Goal: Information Seeking & Learning: Learn about a topic

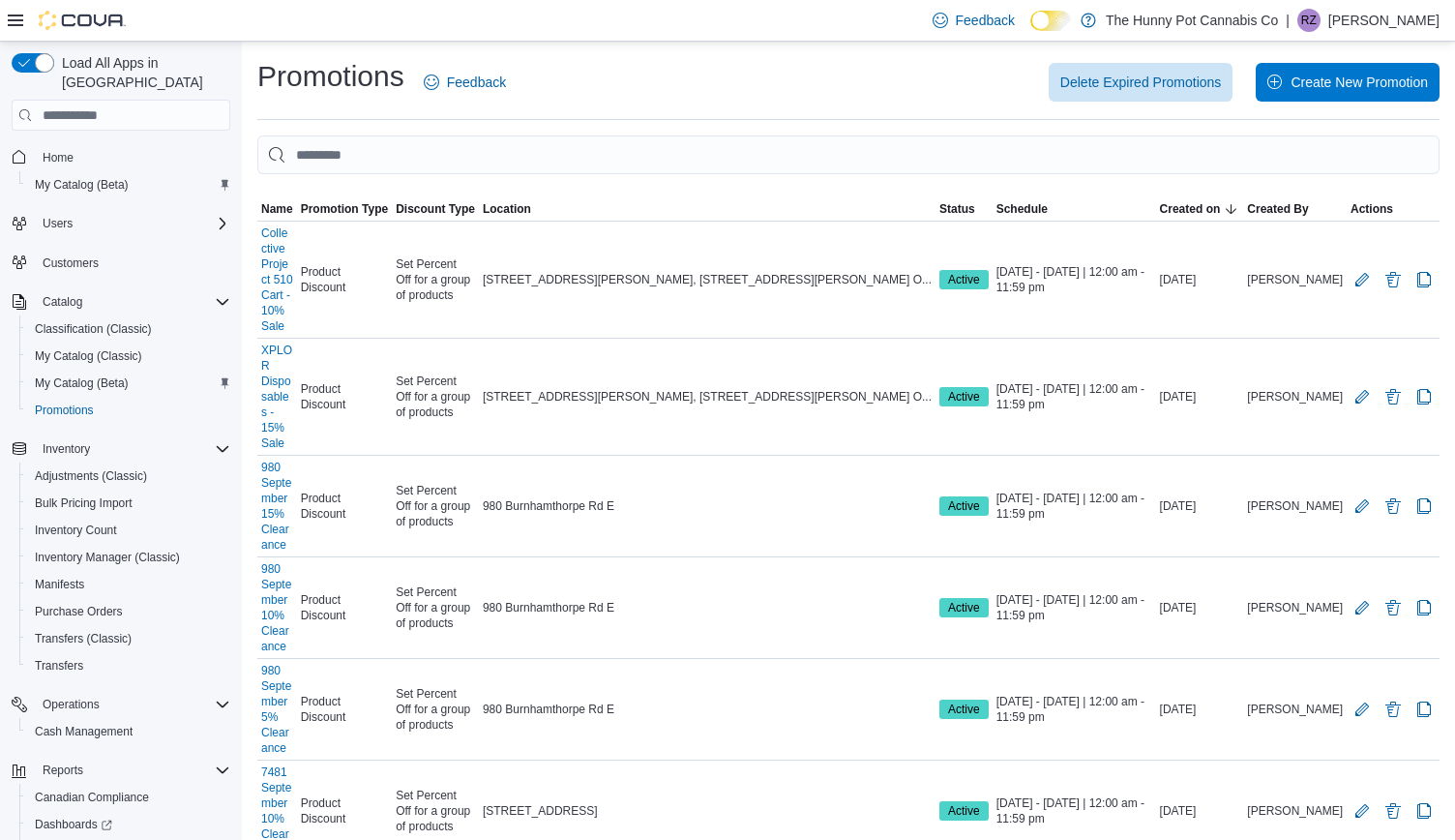
click at [347, 613] on span "50 rows" at bounding box center [348, 607] width 62 height 16
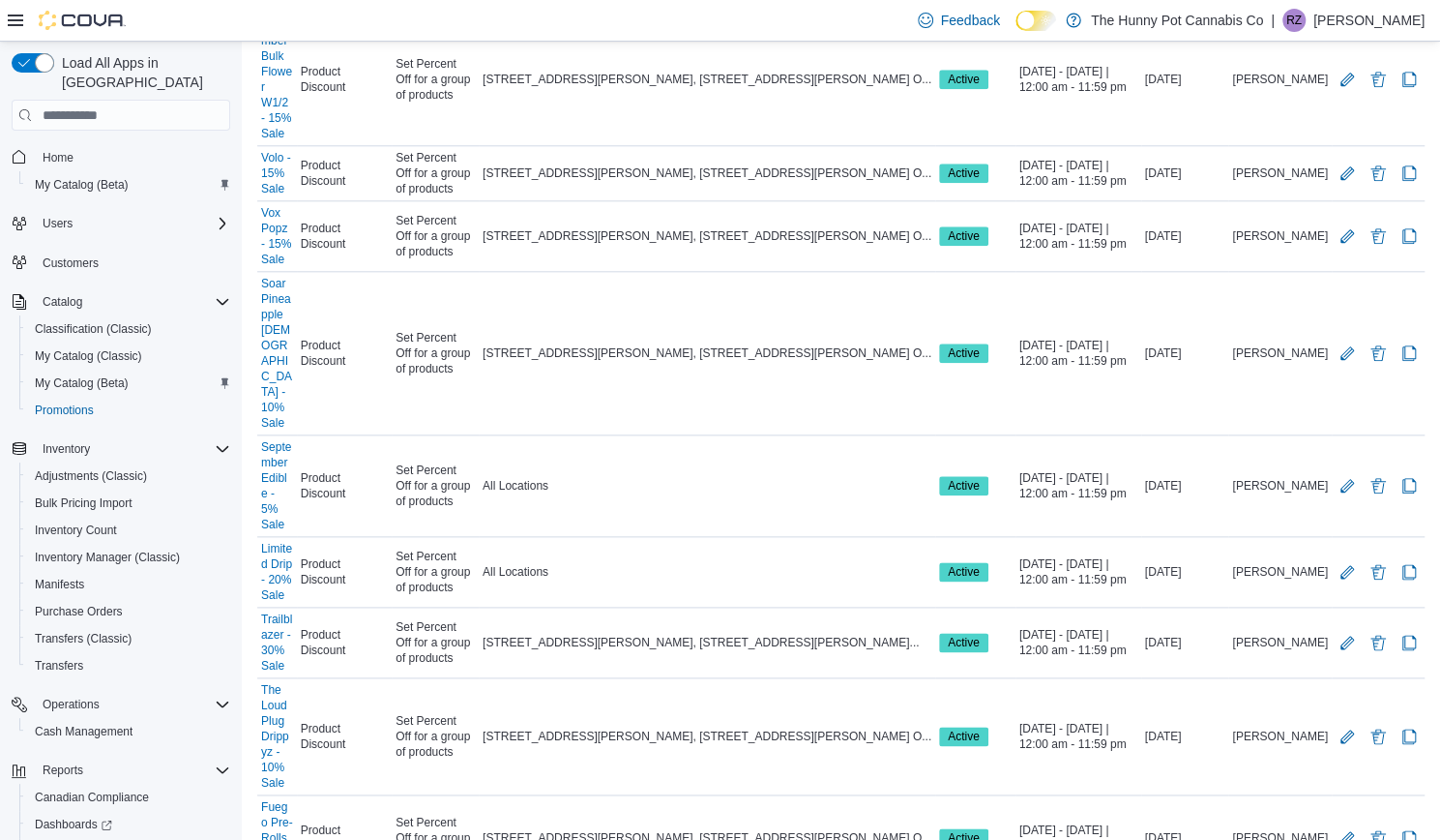
scroll to position [1534, 0]
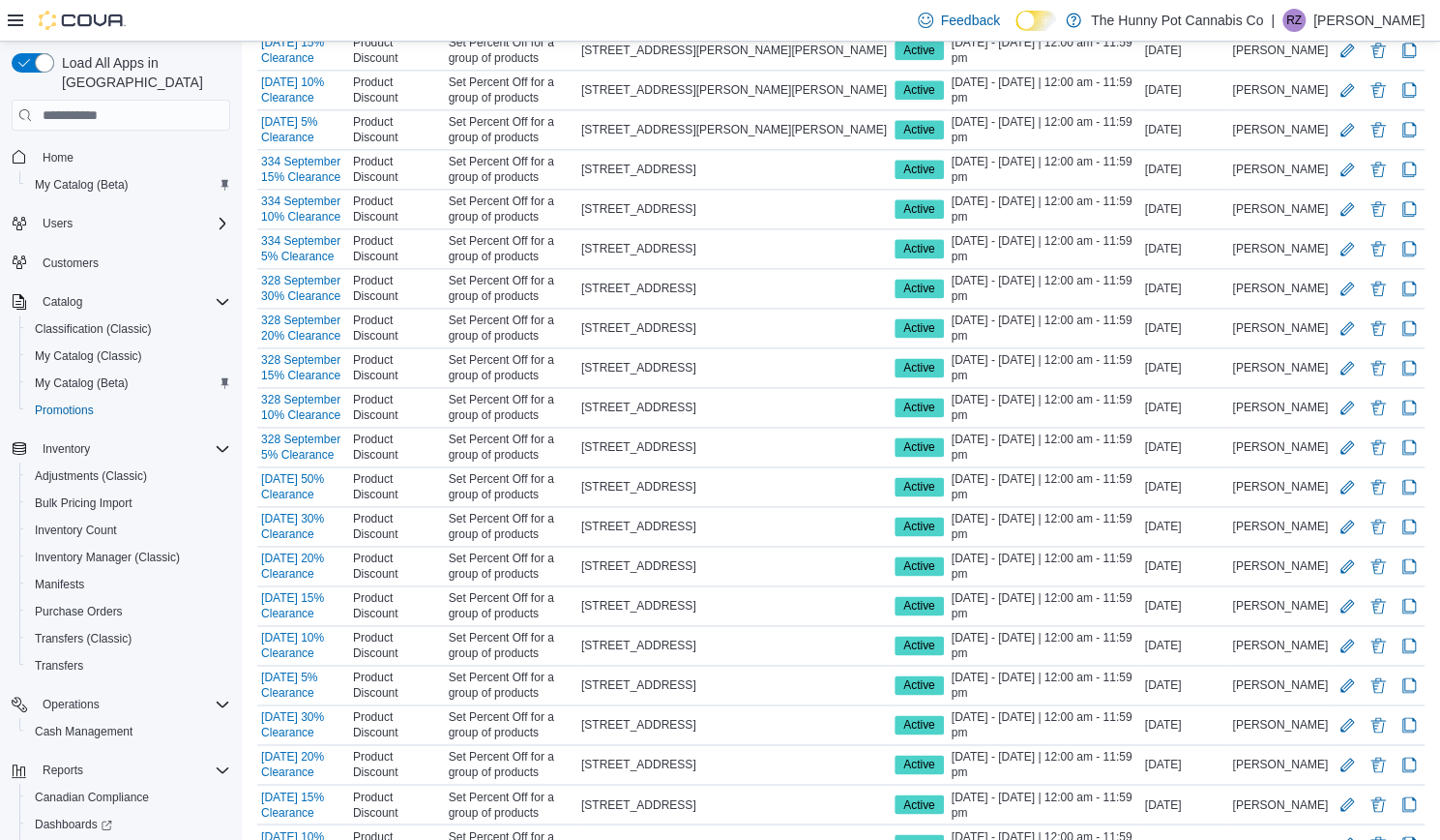
scroll to position [1410, 0]
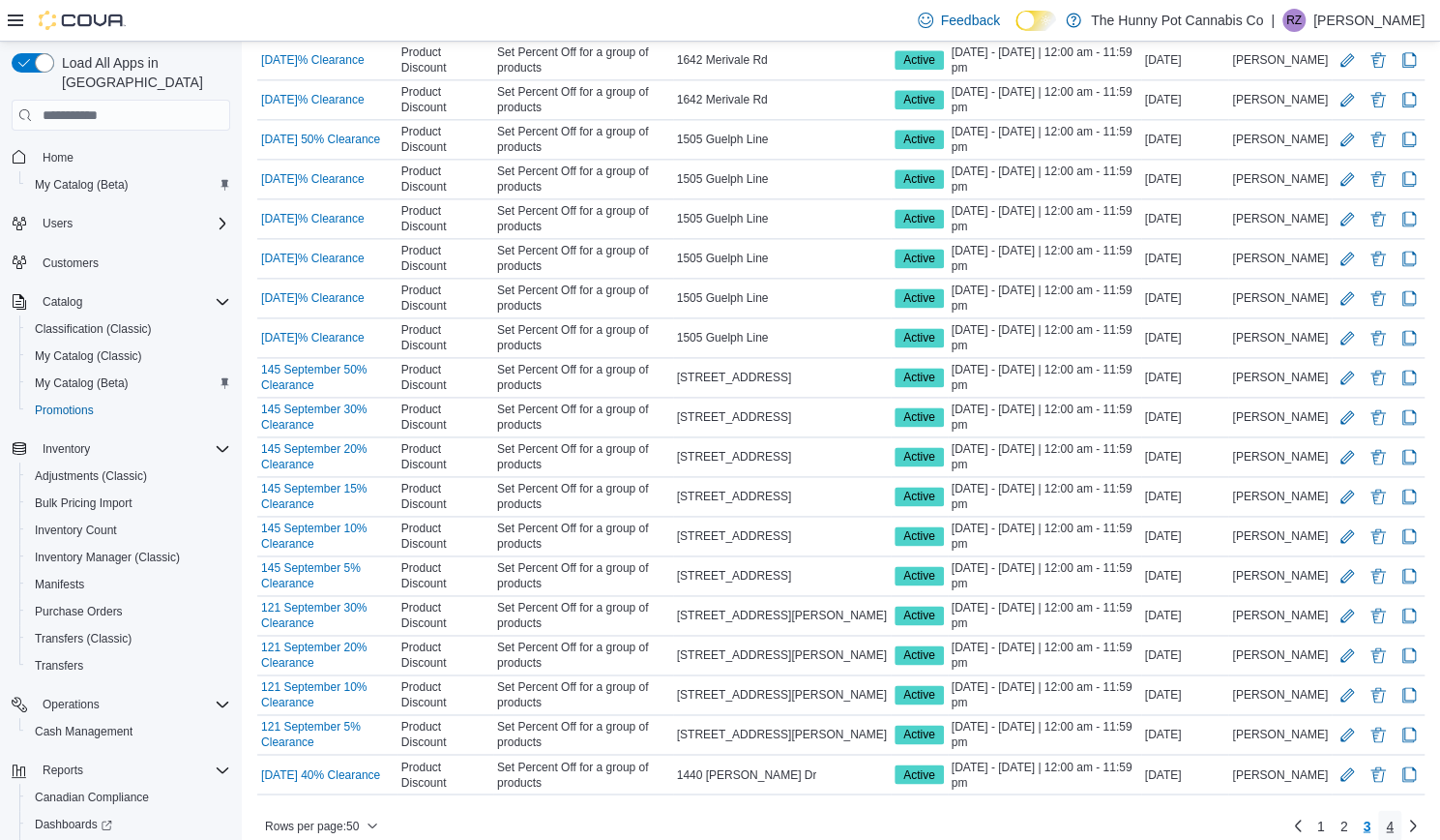
click at [1394, 816] on span "4" at bounding box center [1390, 825] width 8 height 19
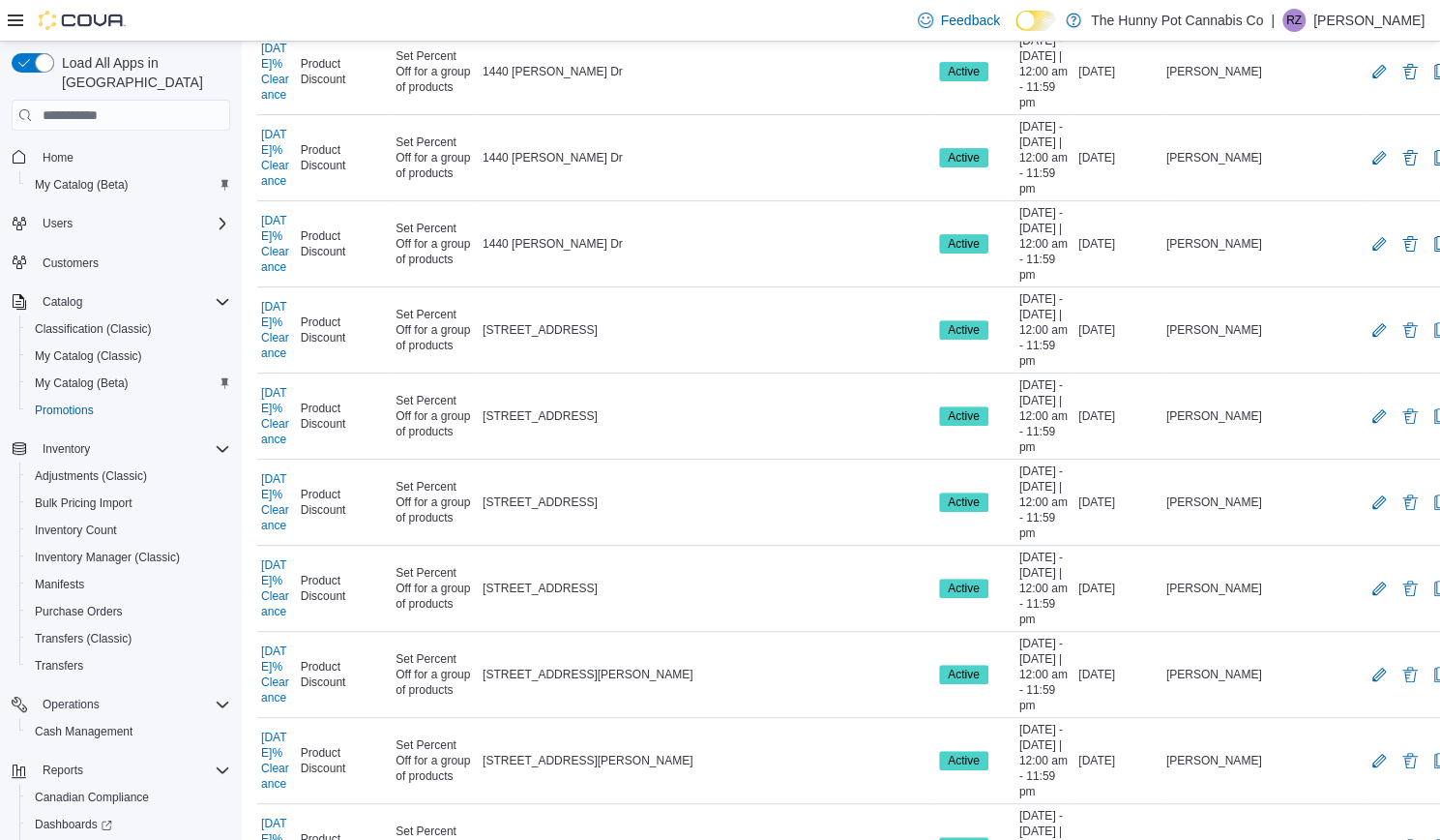
scroll to position [0, 0]
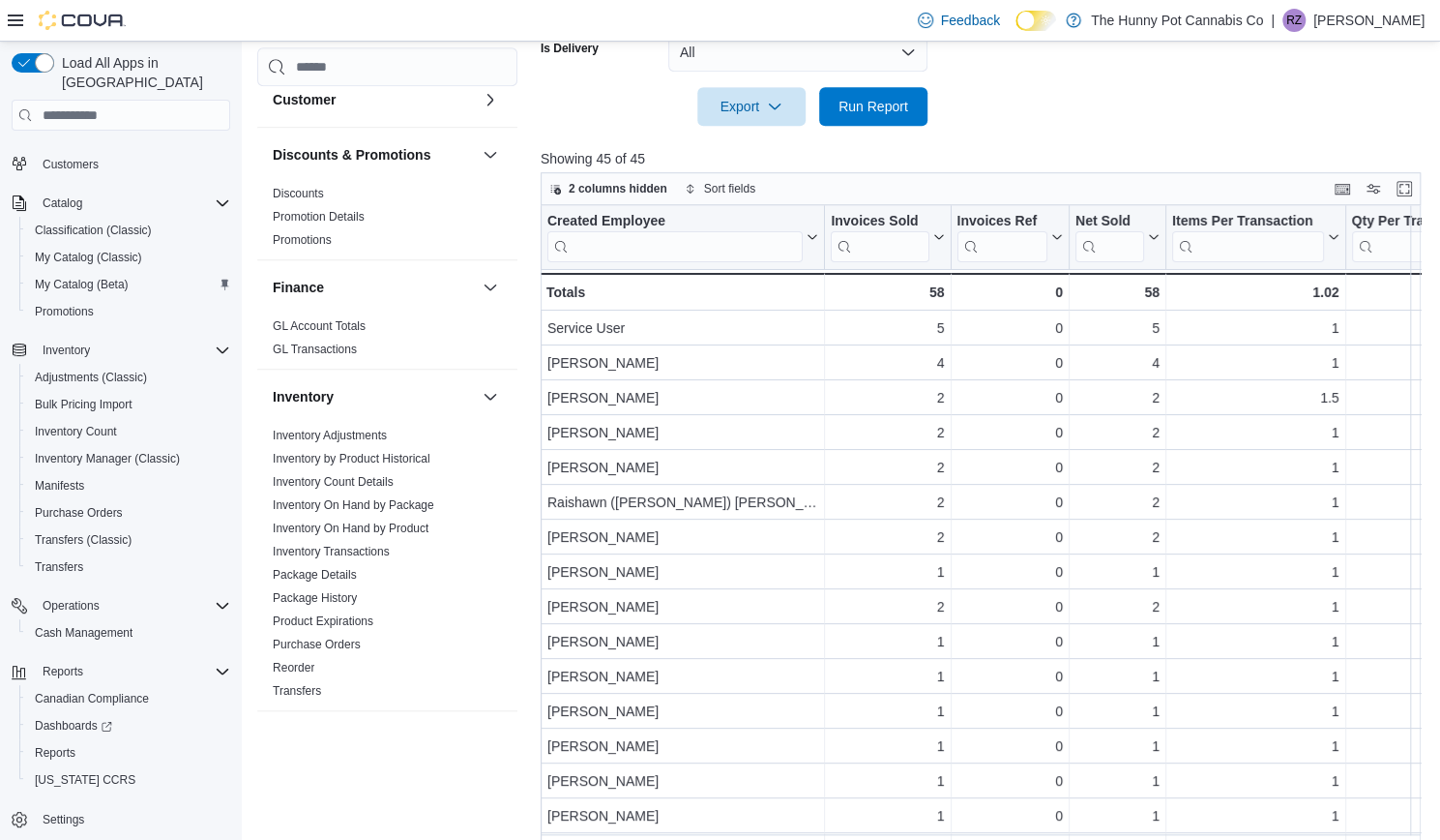
scroll to position [204, 0]
click at [310, 245] on link "Promotions" at bounding box center [302, 246] width 59 height 14
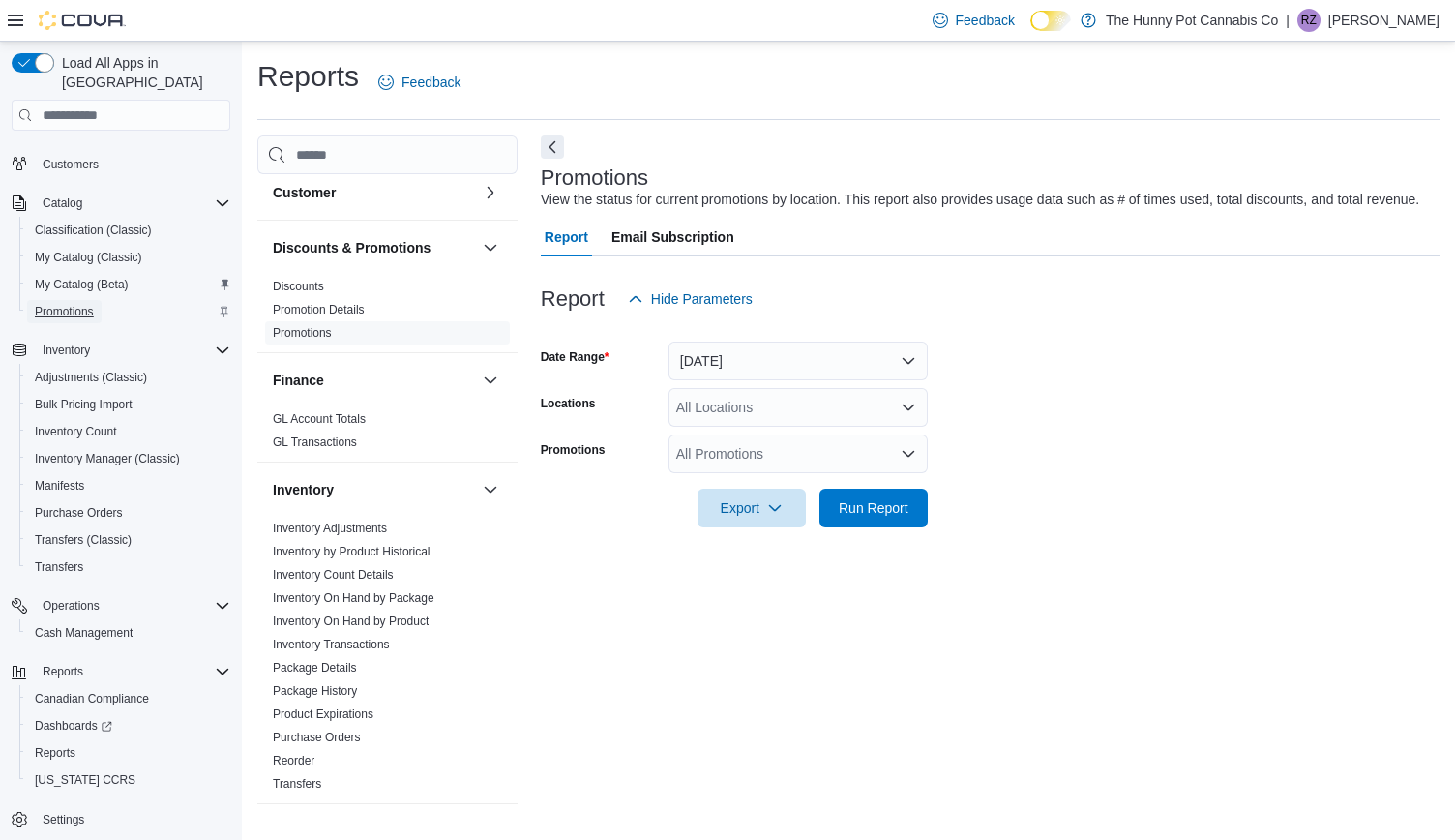
click at [72, 304] on span "Promotions" at bounding box center [64, 312] width 59 height 16
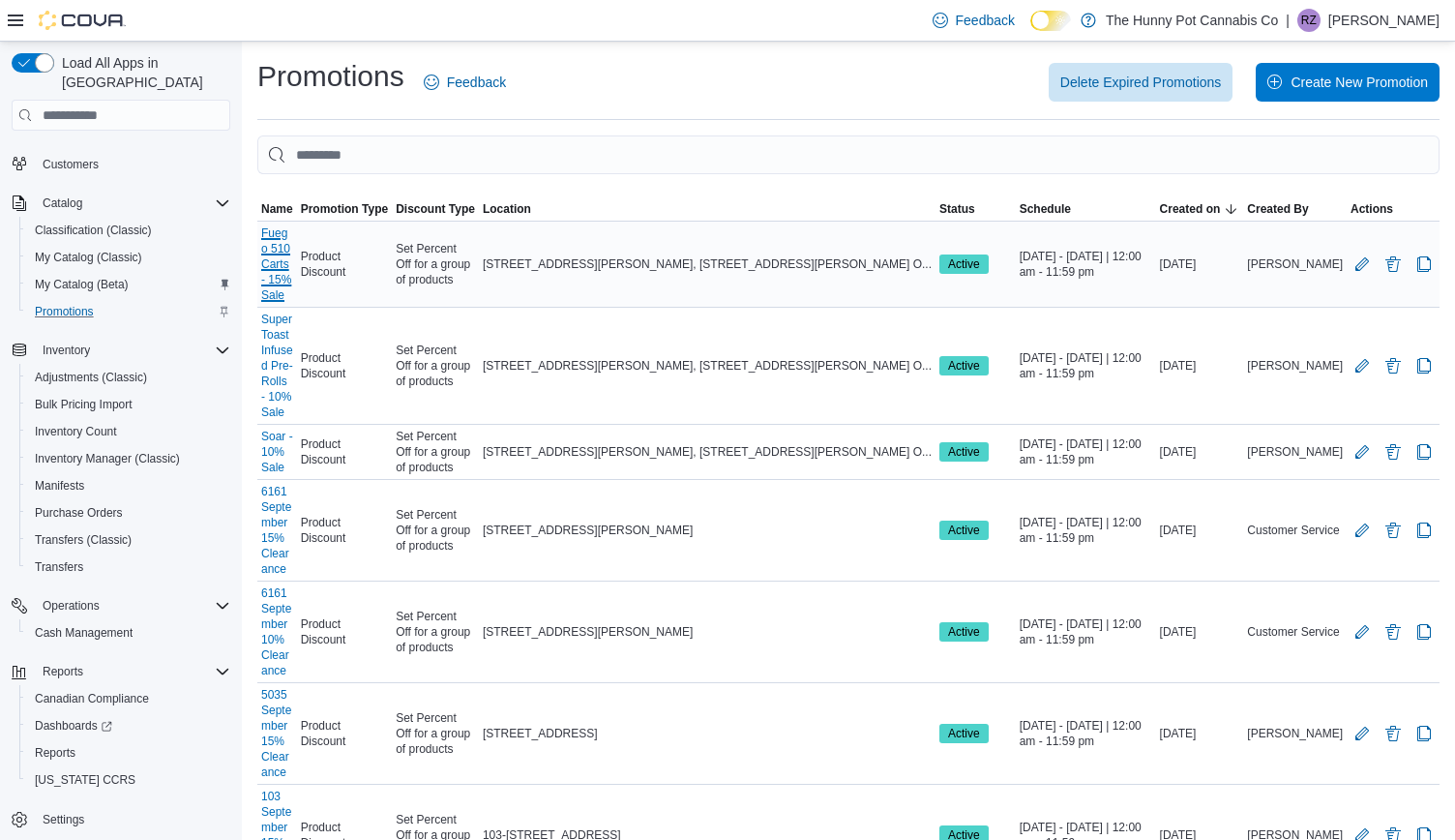
click at [288, 239] on link "Fuego 510 Carts - 15% Sale" at bounding box center [277, 264] width 32 height 78
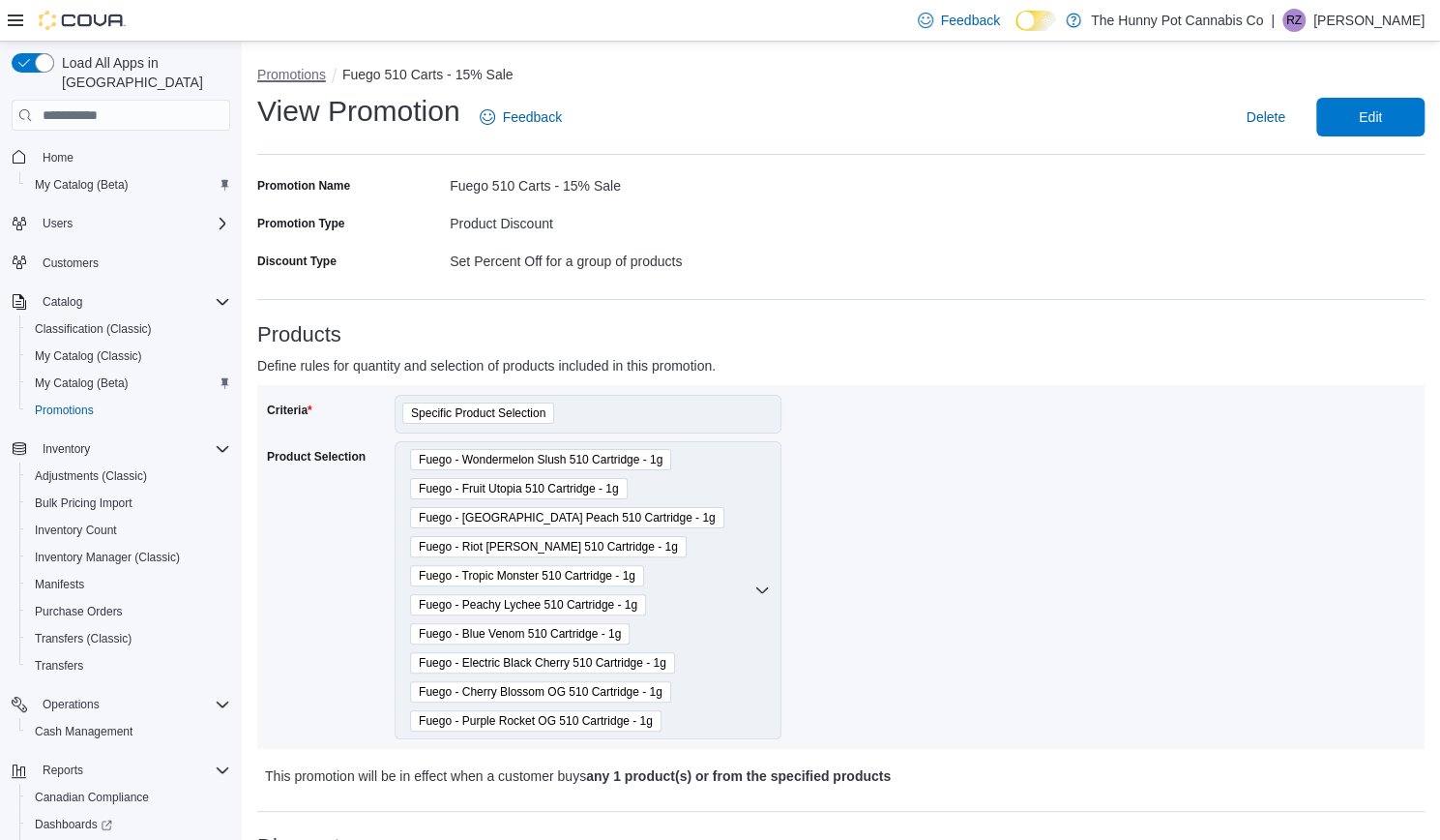
click at [286, 75] on button "Promotions" at bounding box center [291, 75] width 69 height 16
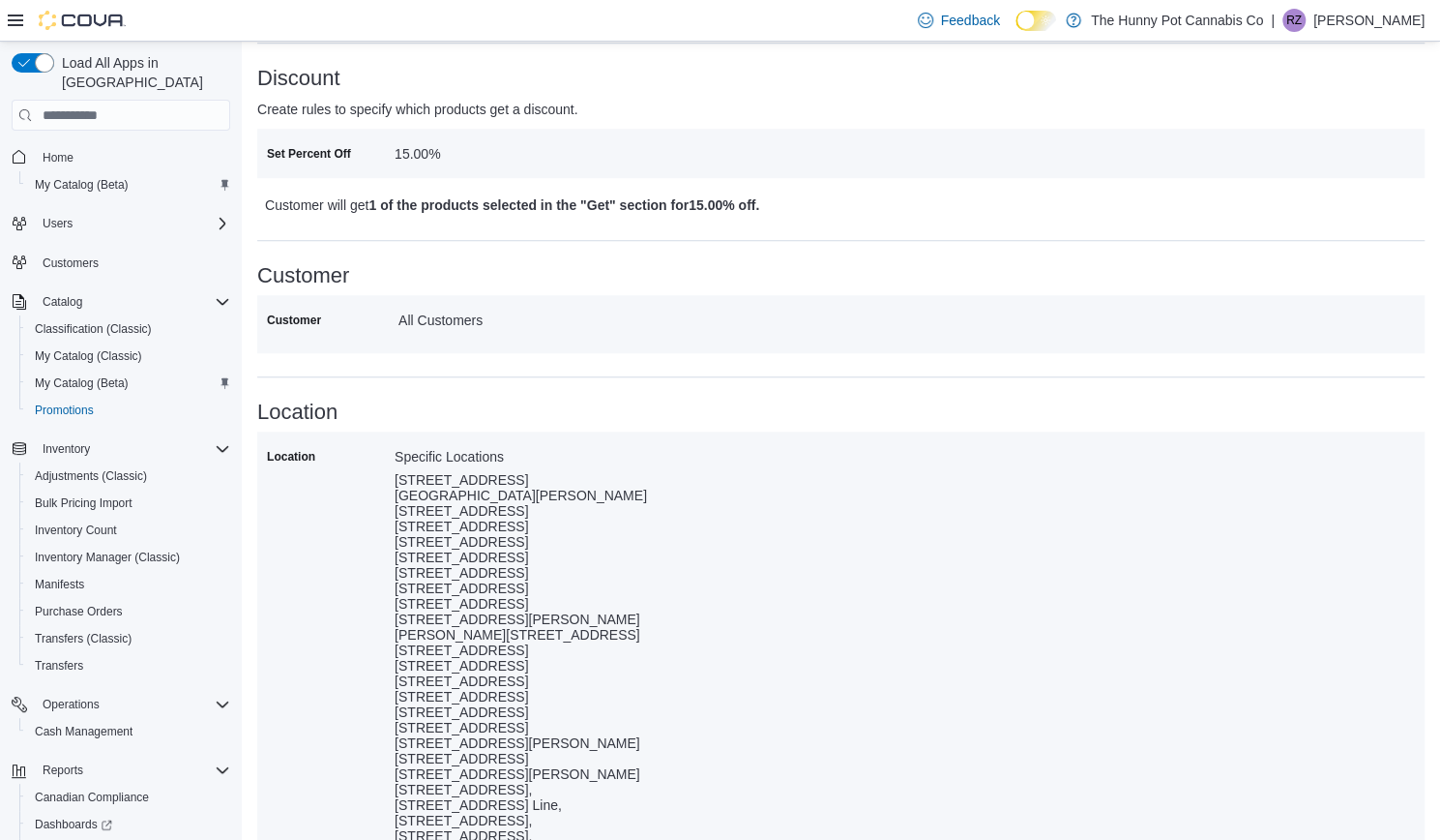
scroll to position [952, 0]
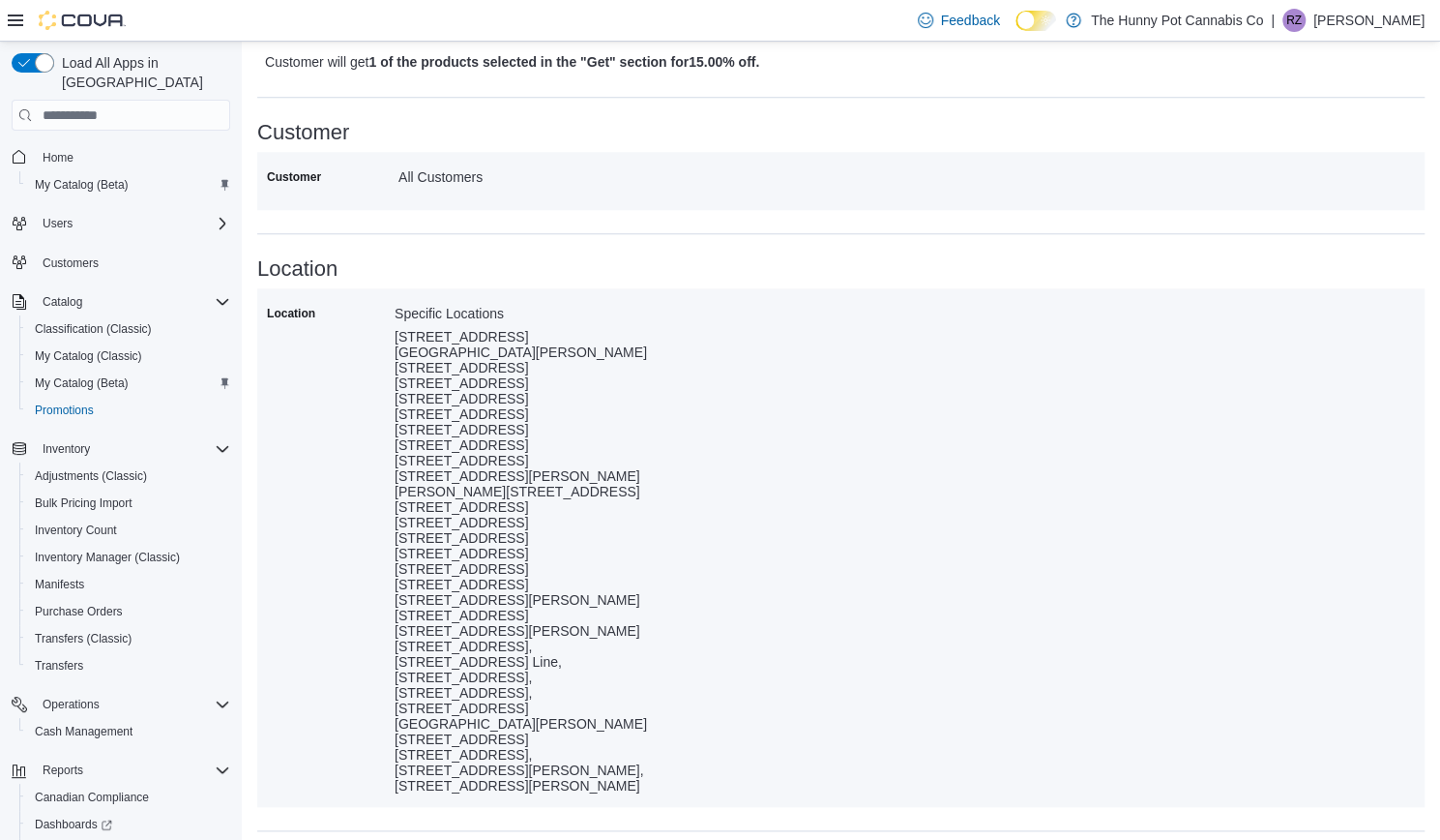
click at [1074, 415] on div "Location Specific Locations 659 Upper James St, 600 Fleet St, 5754 Hazeldean Rd…" at bounding box center [841, 548] width 1148 height 499
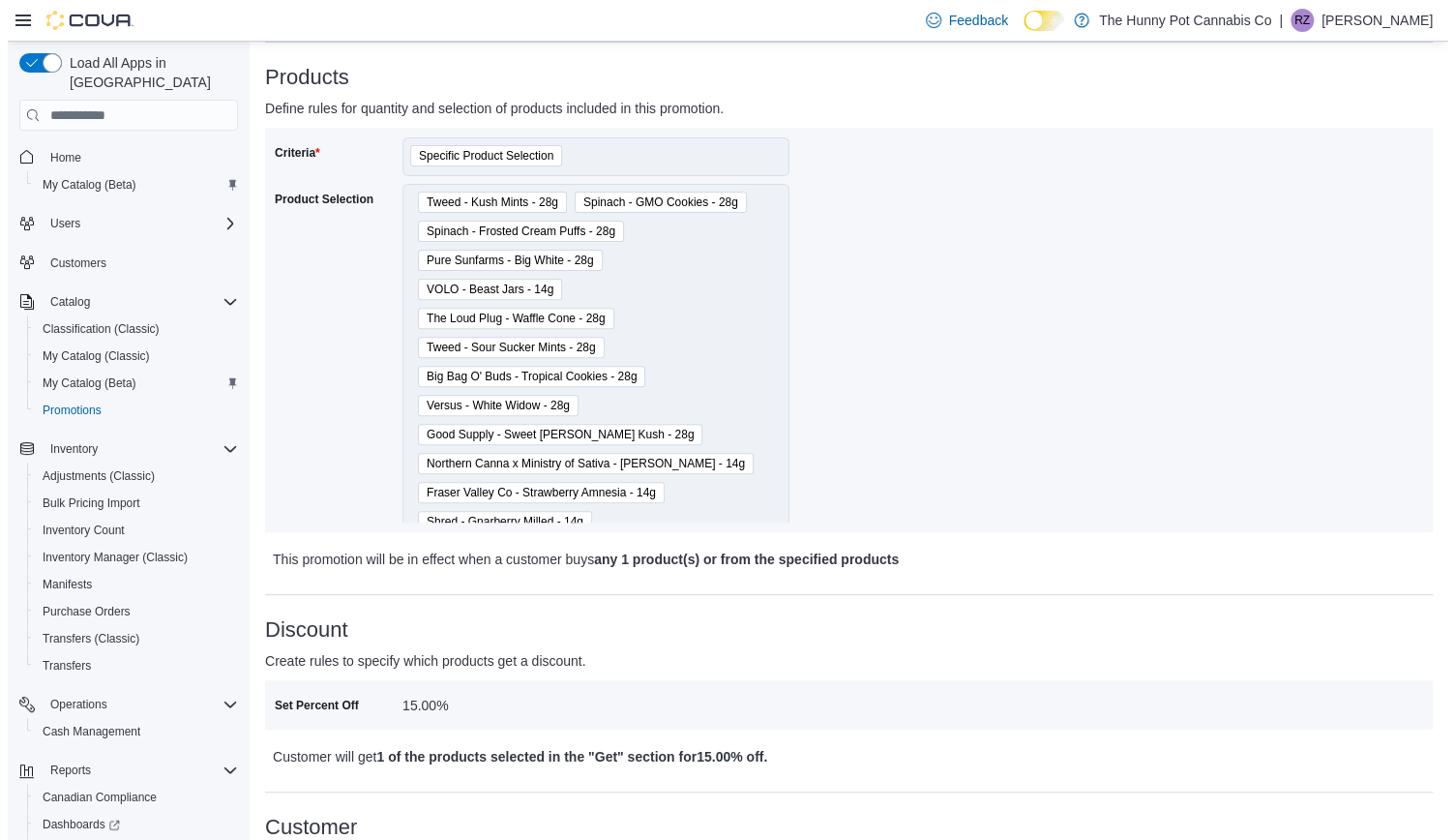
scroll to position [0, 0]
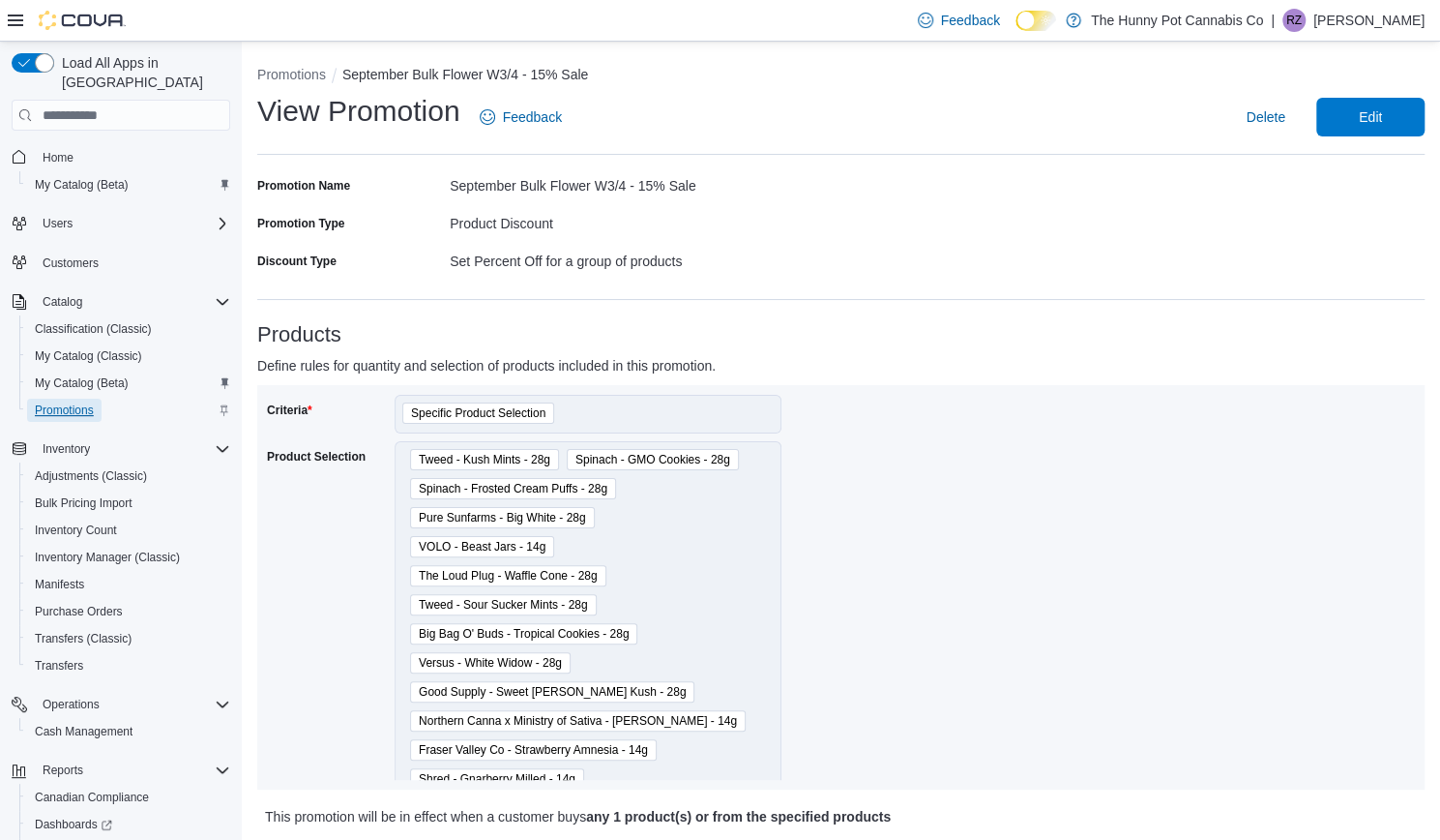
click at [66, 402] on span "Promotions" at bounding box center [64, 410] width 59 height 16
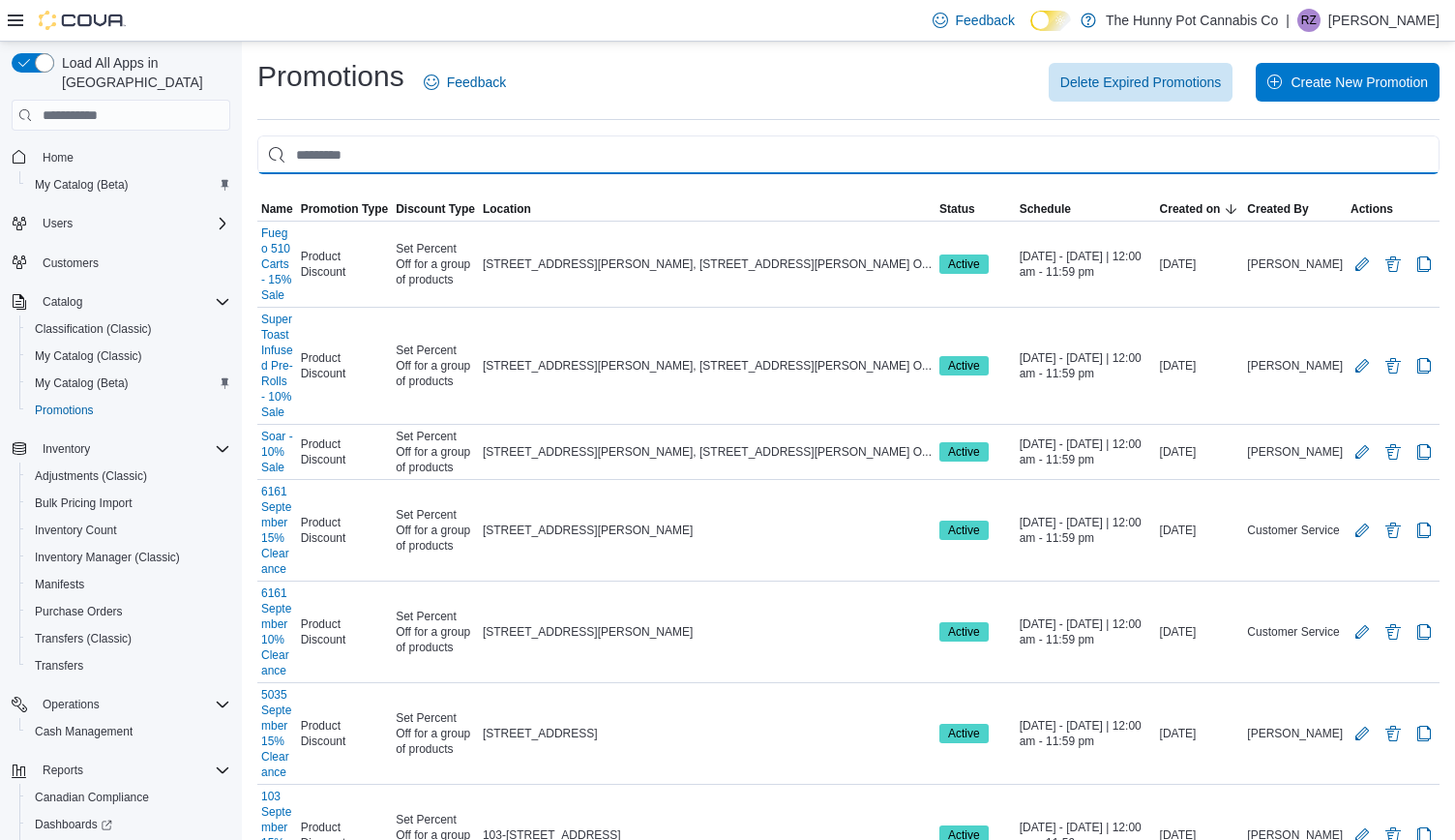
click at [412, 150] on input "This is a search bar. As you type, the results lower in the page will automatic…" at bounding box center [848, 154] width 1182 height 39
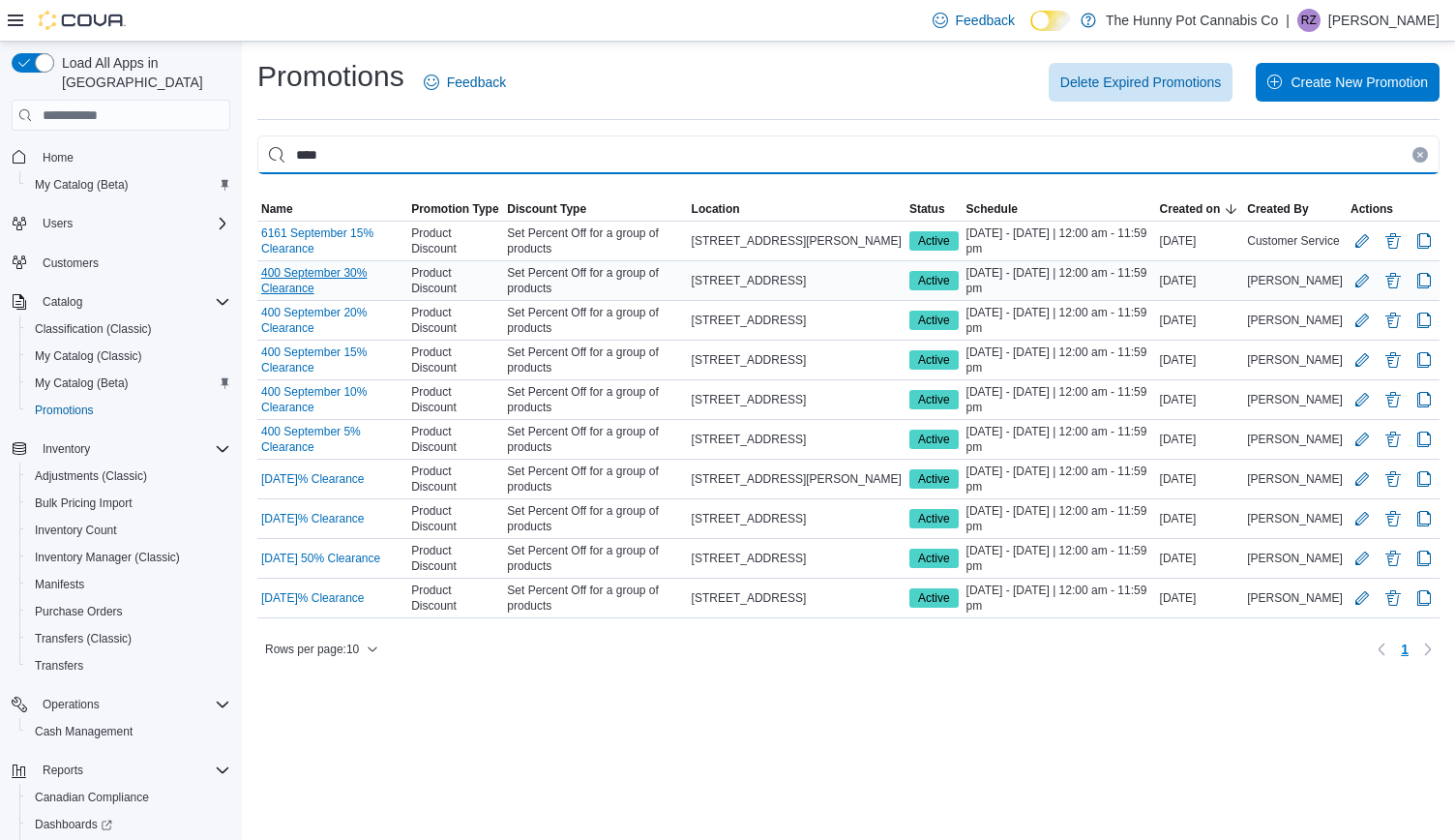
type input "***"
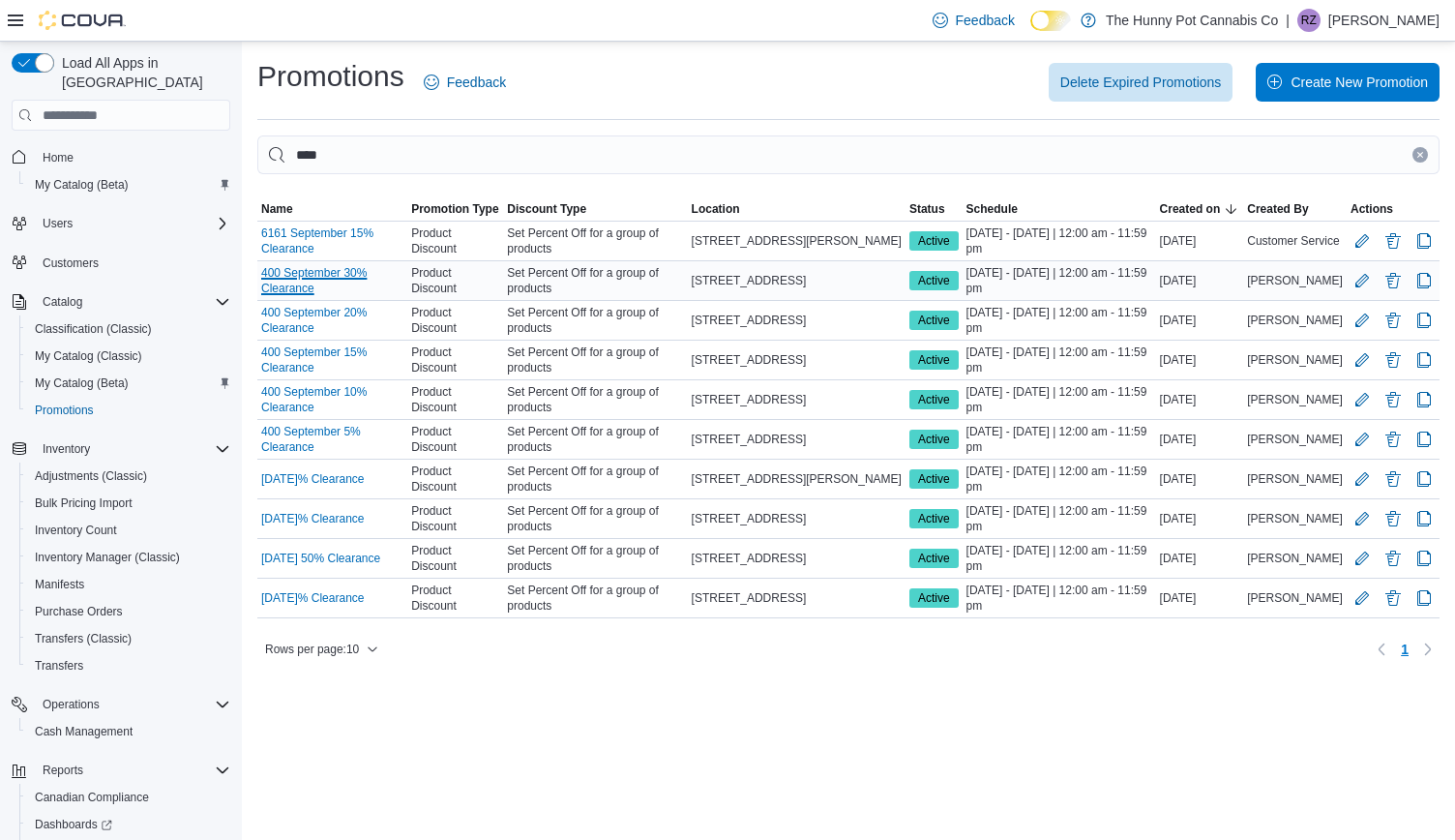
click at [377, 281] on link "400 September 30% Clearance" at bounding box center [332, 281] width 142 height 31
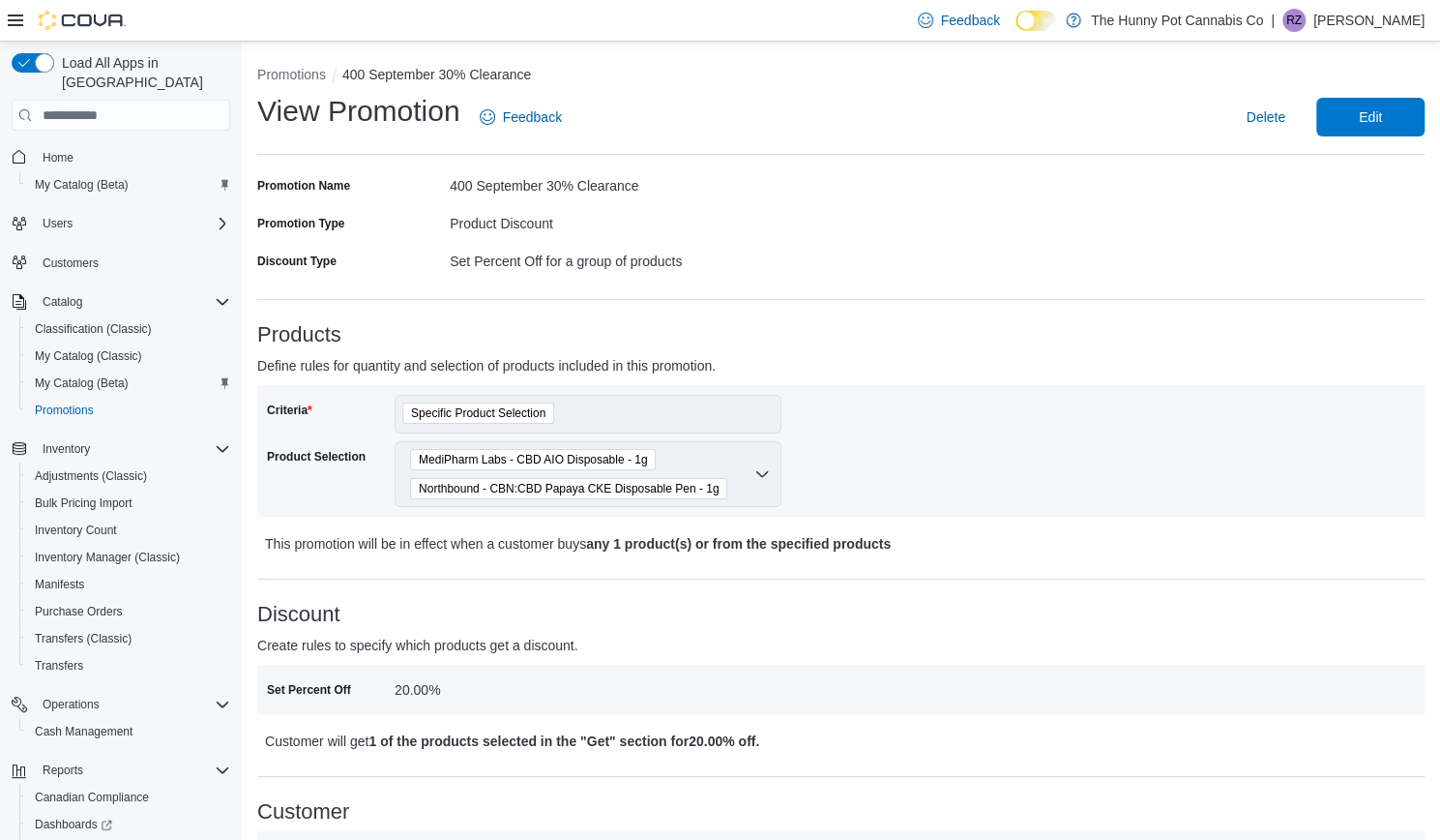
click at [52, 28] on img at bounding box center [83, 20] width 87 height 19
click at [63, 150] on span "Home" at bounding box center [58, 157] width 31 height 16
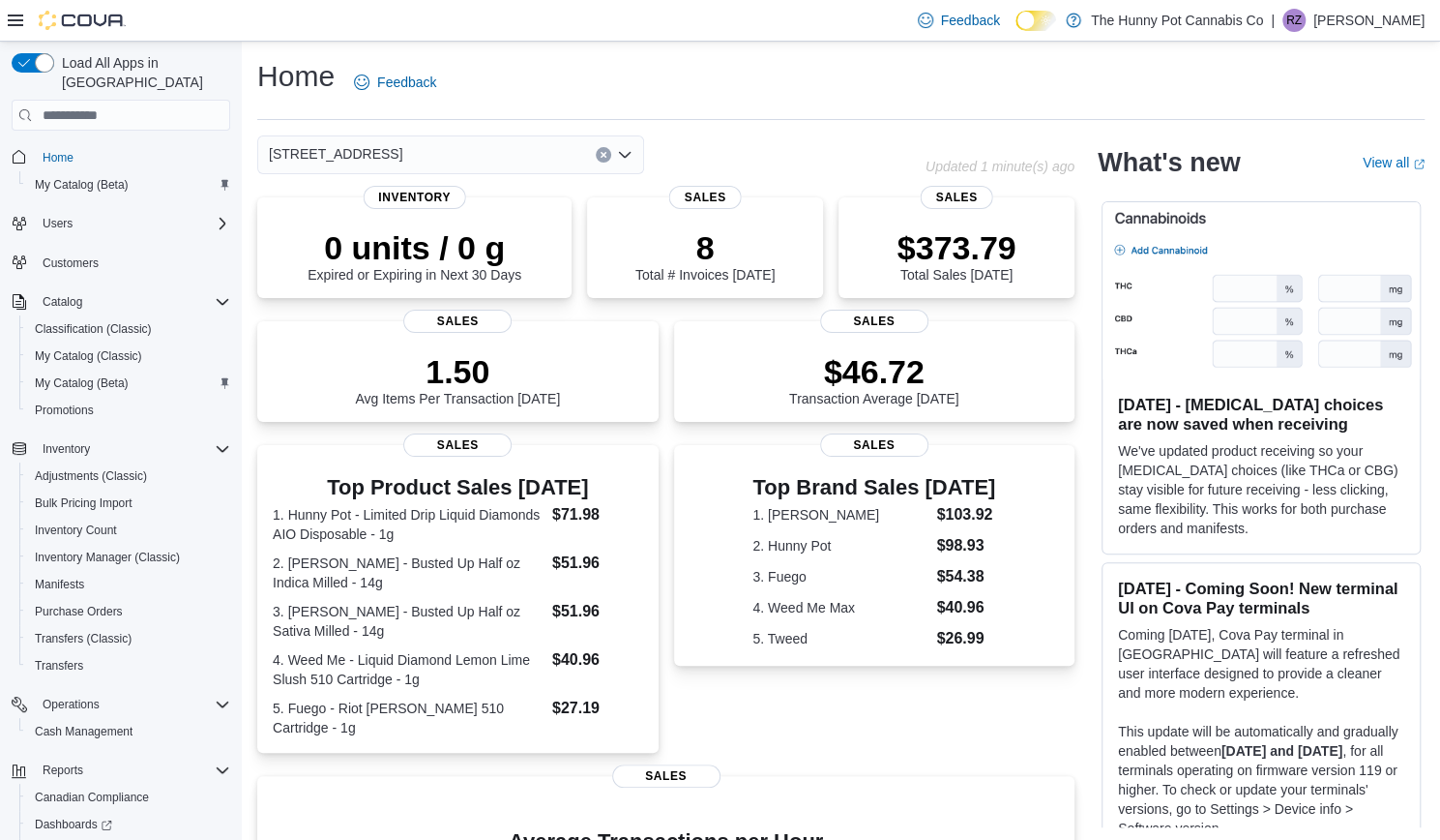
click at [626, 161] on icon "Open list of options" at bounding box center [625, 154] width 16 height 16
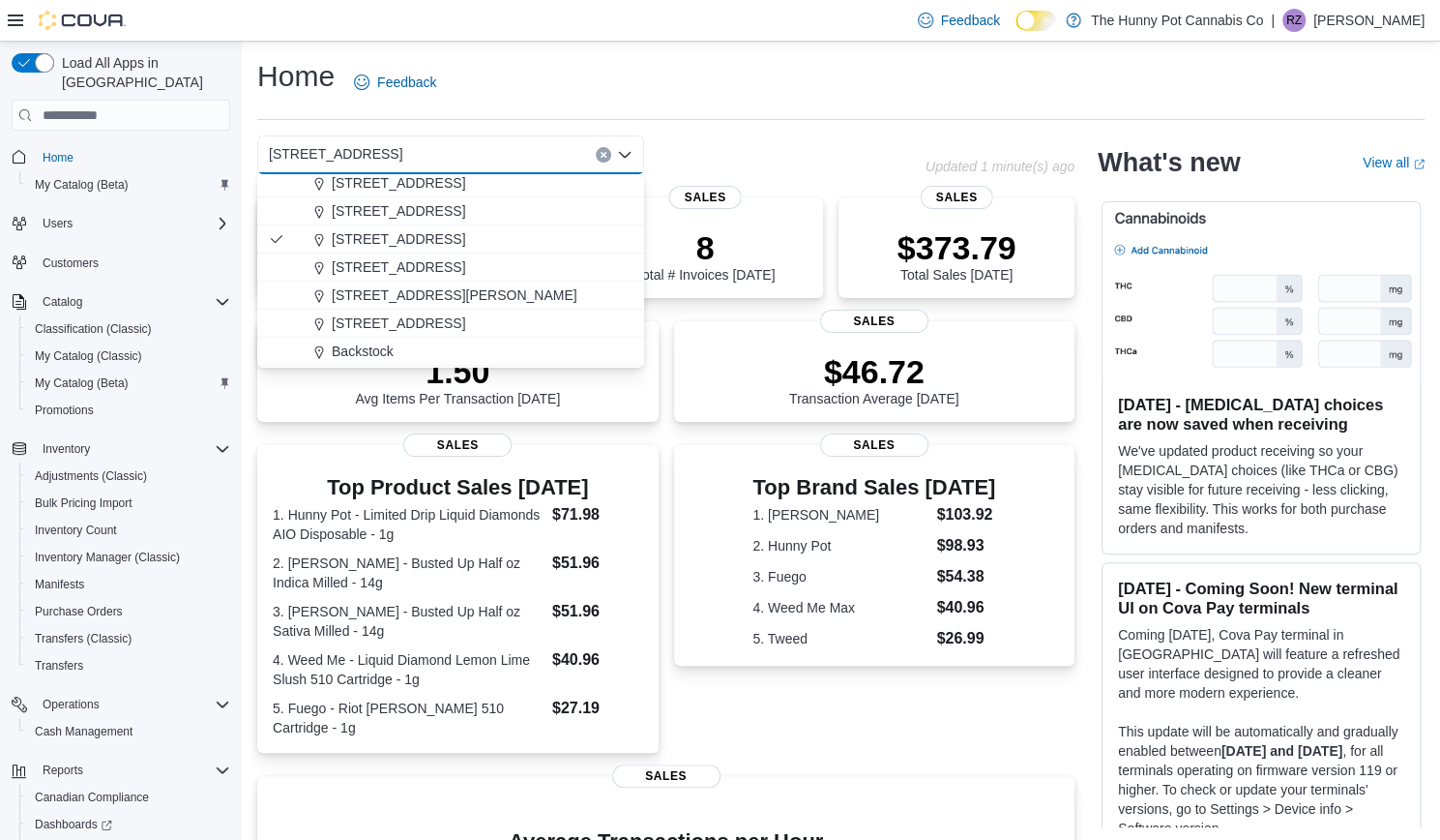
scroll to position [744, 0]
click at [407, 293] on span "[STREET_ADDRESS][PERSON_NAME]" at bounding box center [454, 286] width 246 height 19
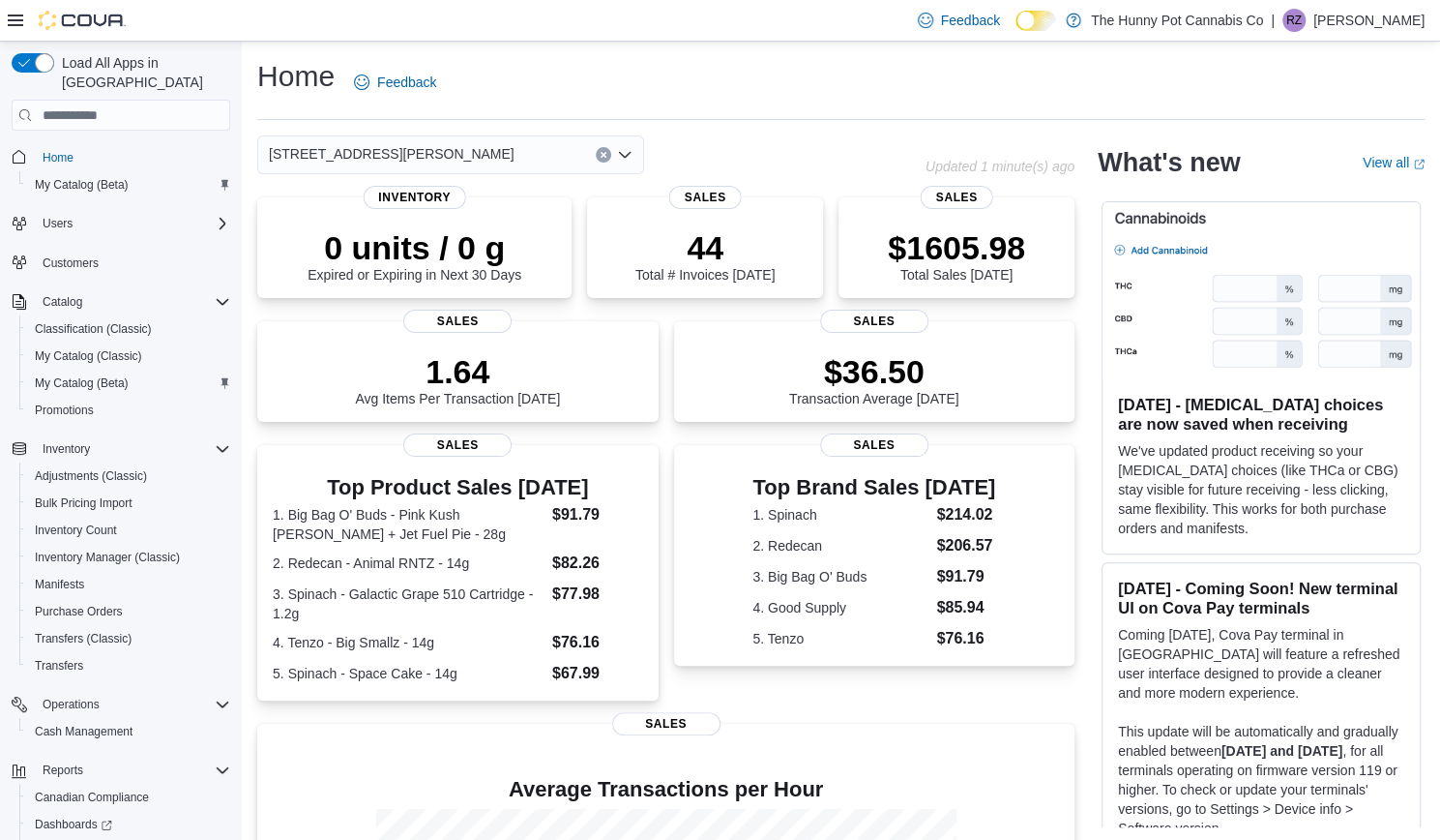
click at [627, 152] on icon "Open list of options" at bounding box center [625, 154] width 16 height 16
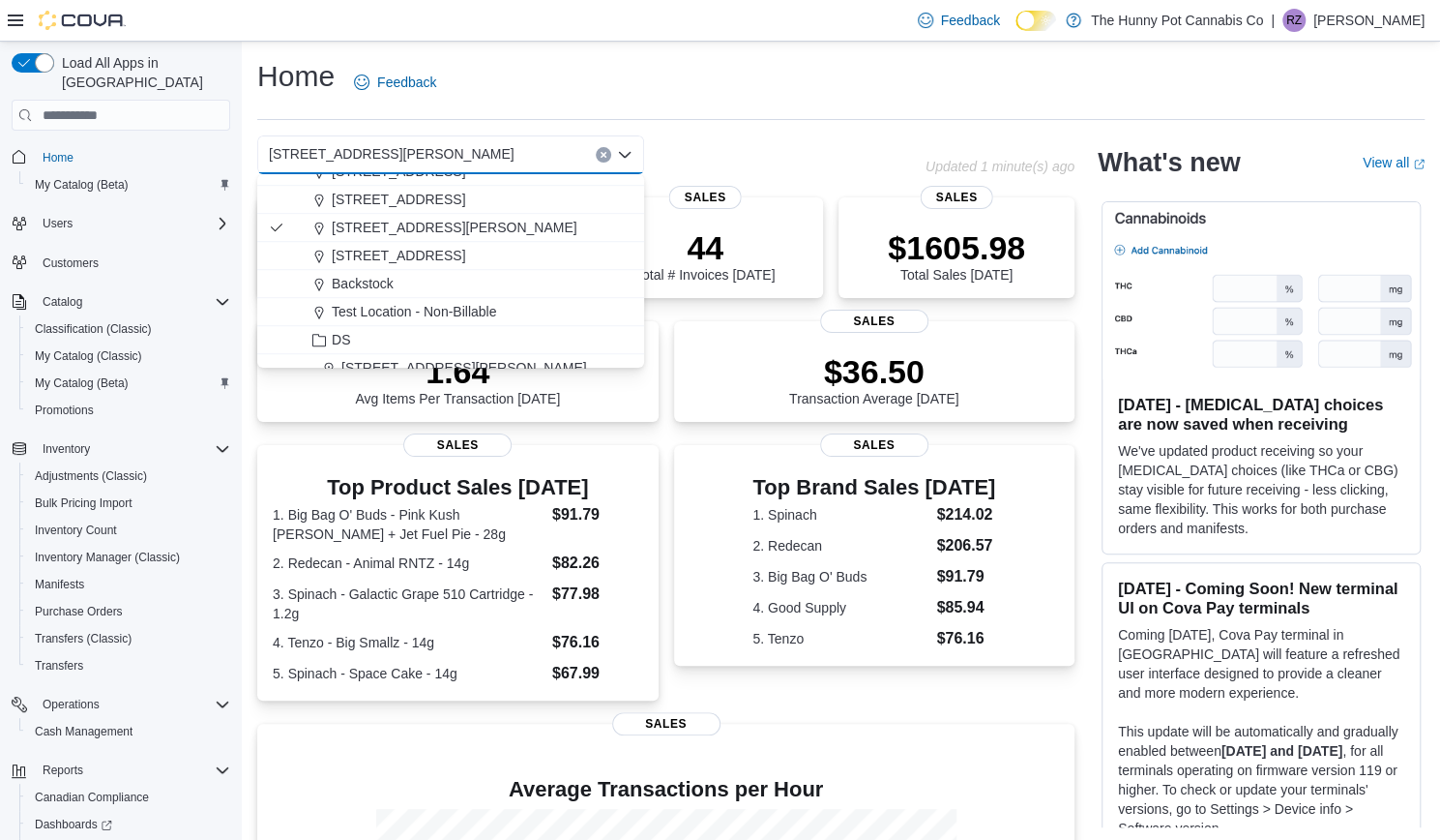
scroll to position [793, 0]
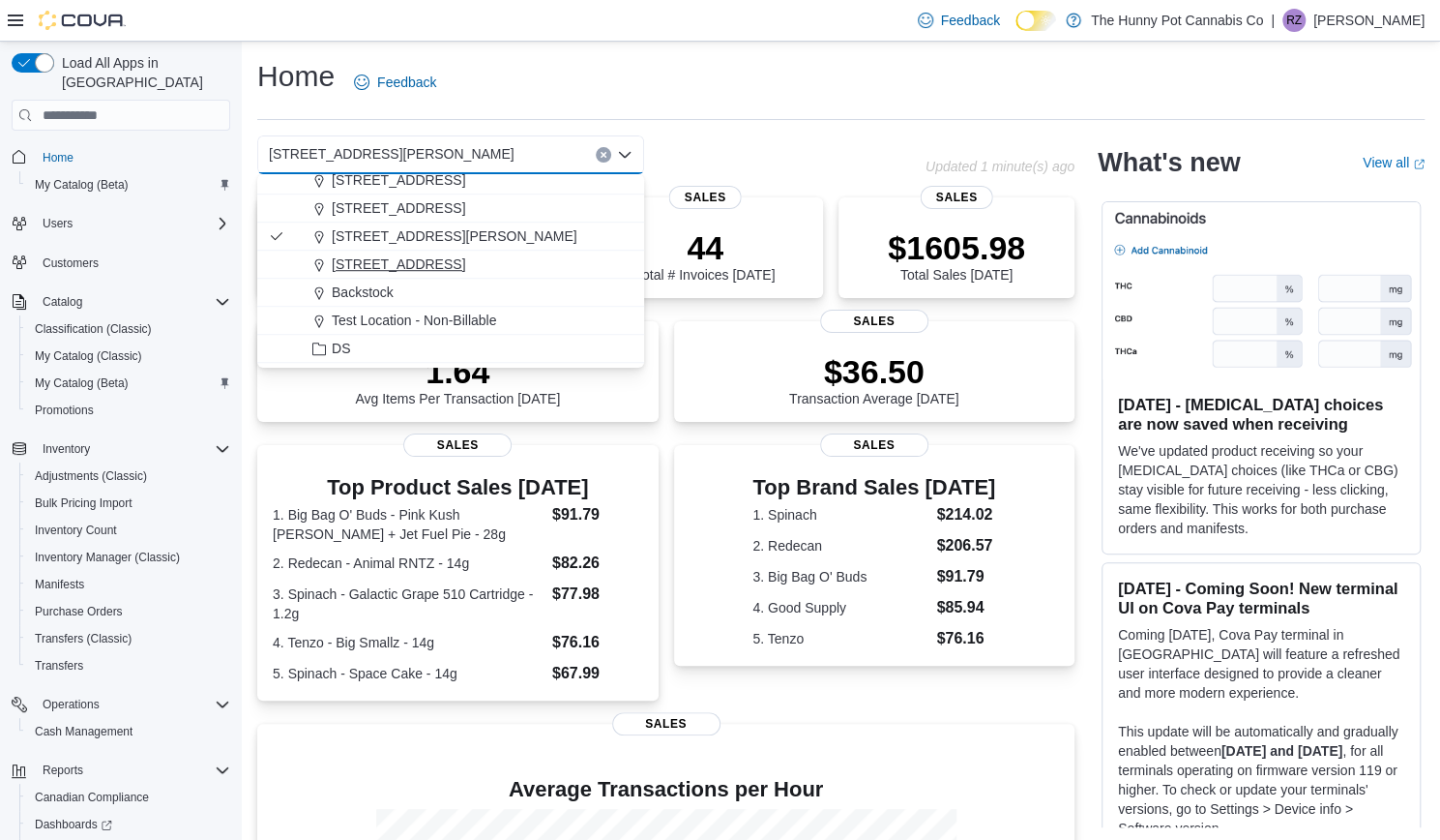
click at [370, 264] on span "[STREET_ADDRESS]" at bounding box center [398, 264] width 133 height 19
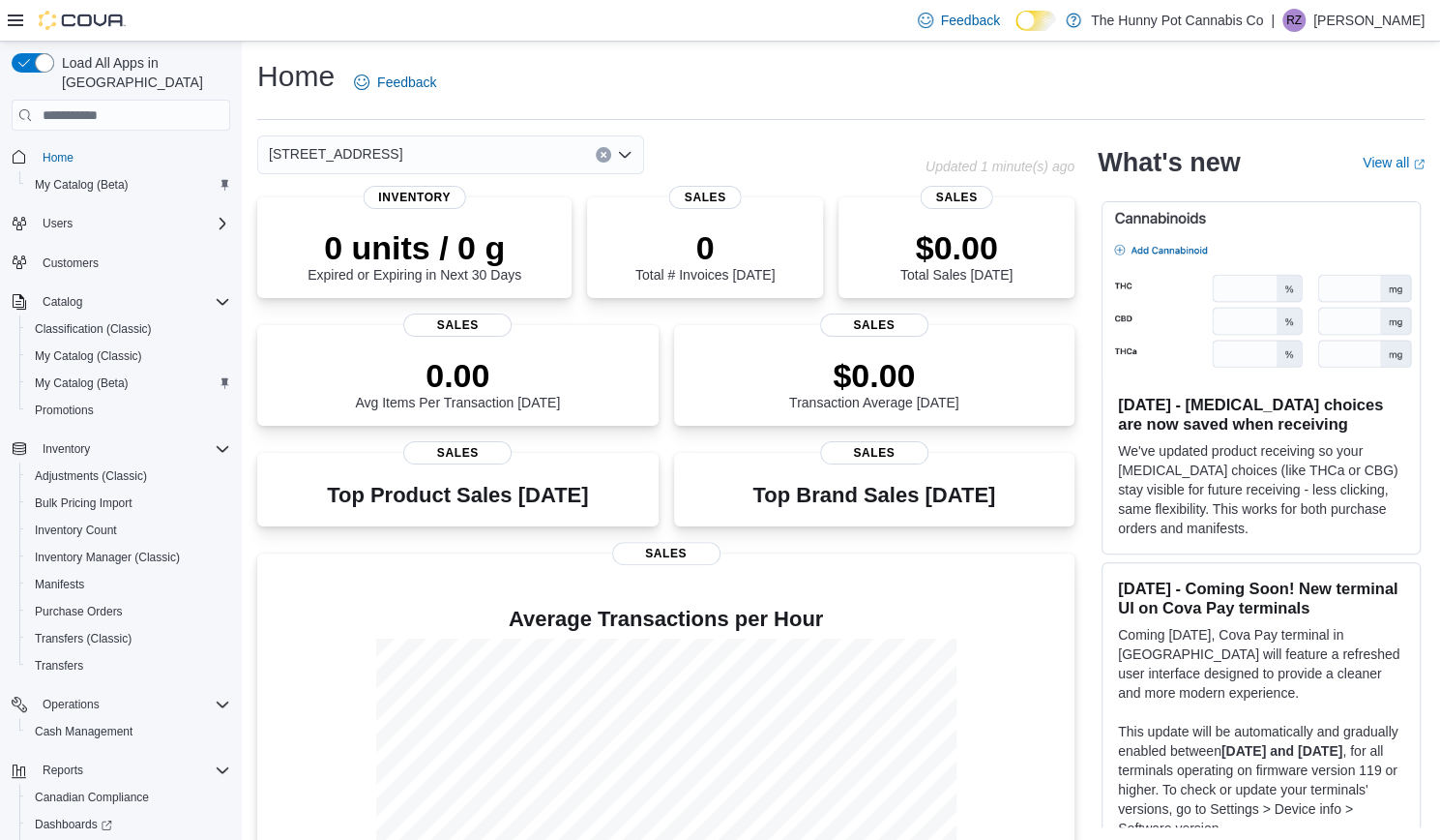
click at [625, 155] on icon "Open list of options" at bounding box center [625, 154] width 12 height 6
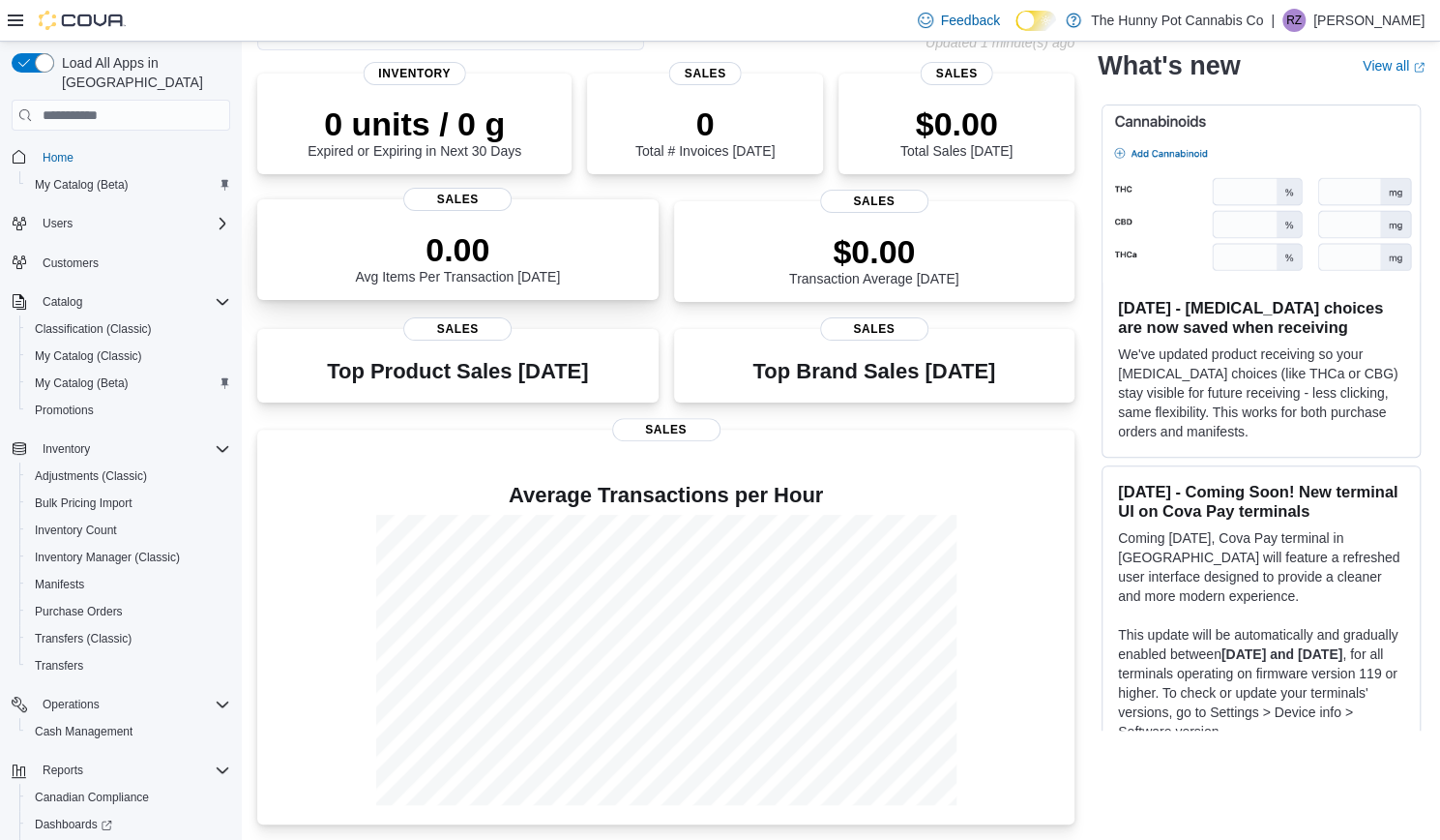
scroll to position [0, 0]
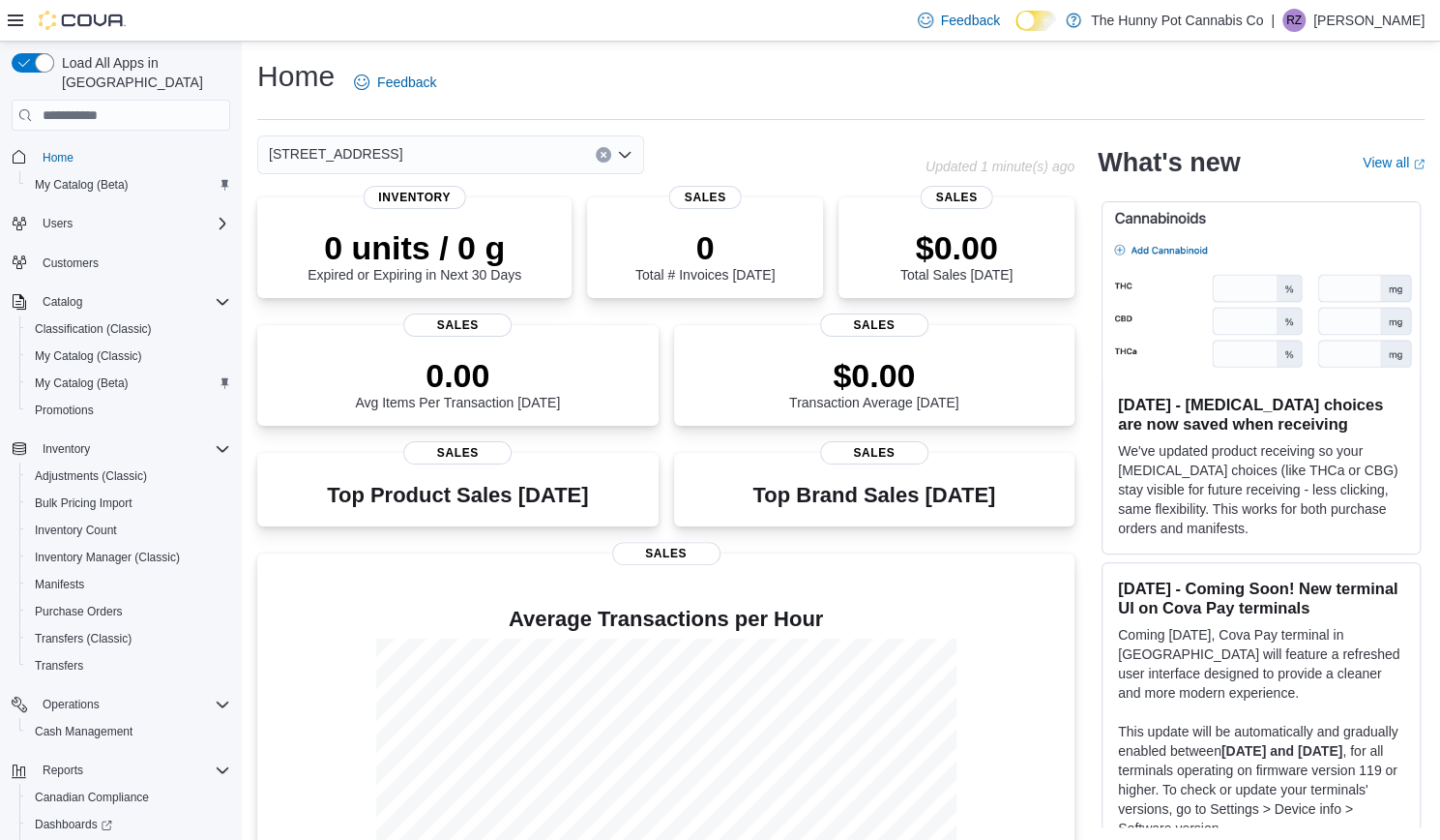
click at [623, 156] on icon "Open list of options" at bounding box center [625, 154] width 12 height 6
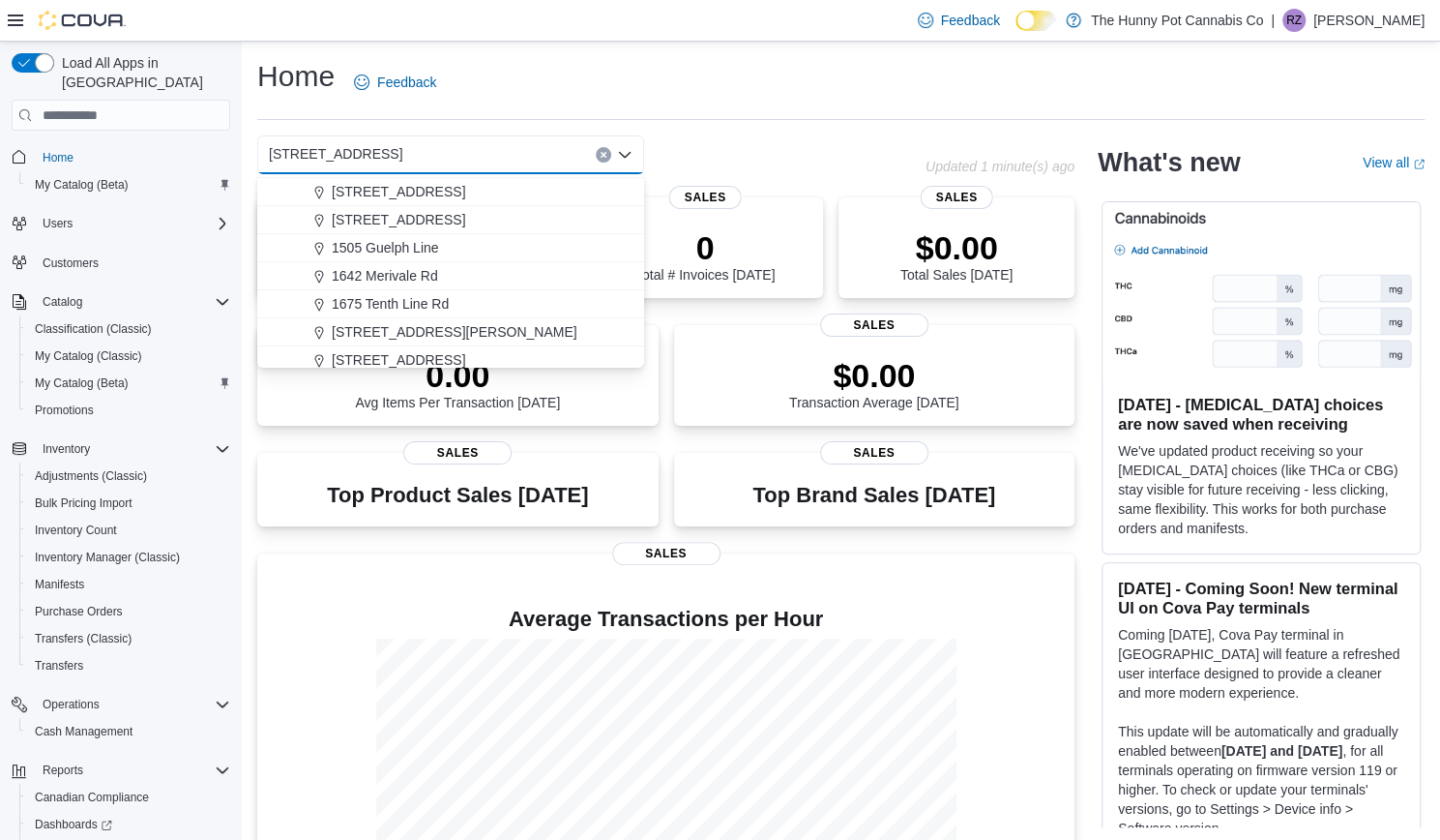
scroll to position [193, 0]
click at [402, 304] on span "1675 Tenth Line Rd" at bounding box center [390, 303] width 117 height 19
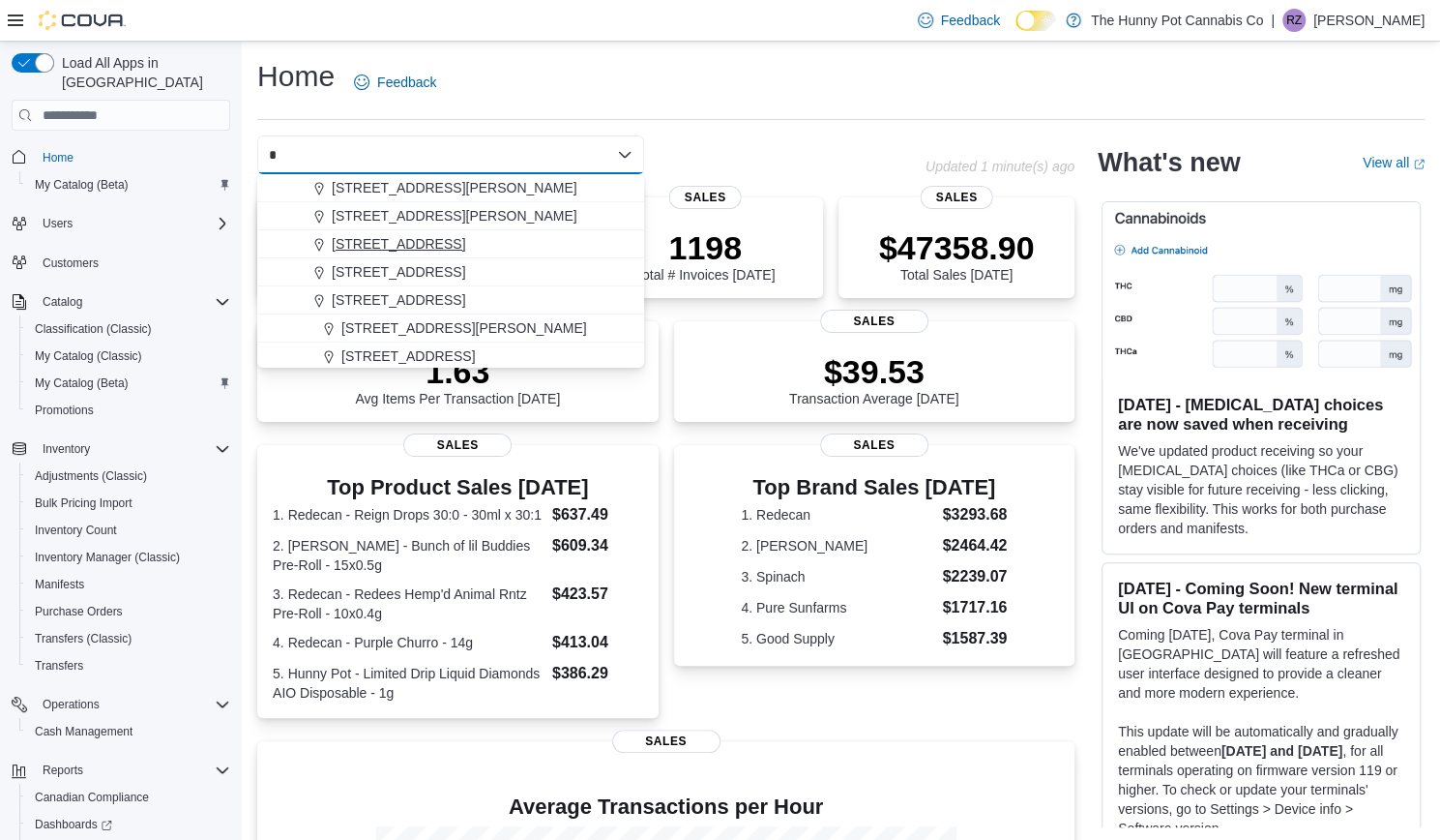
scroll to position [59, 0]
type input "*"
click at [358, 242] on span "[STREET_ADDRESS]" at bounding box center [398, 241] width 133 height 19
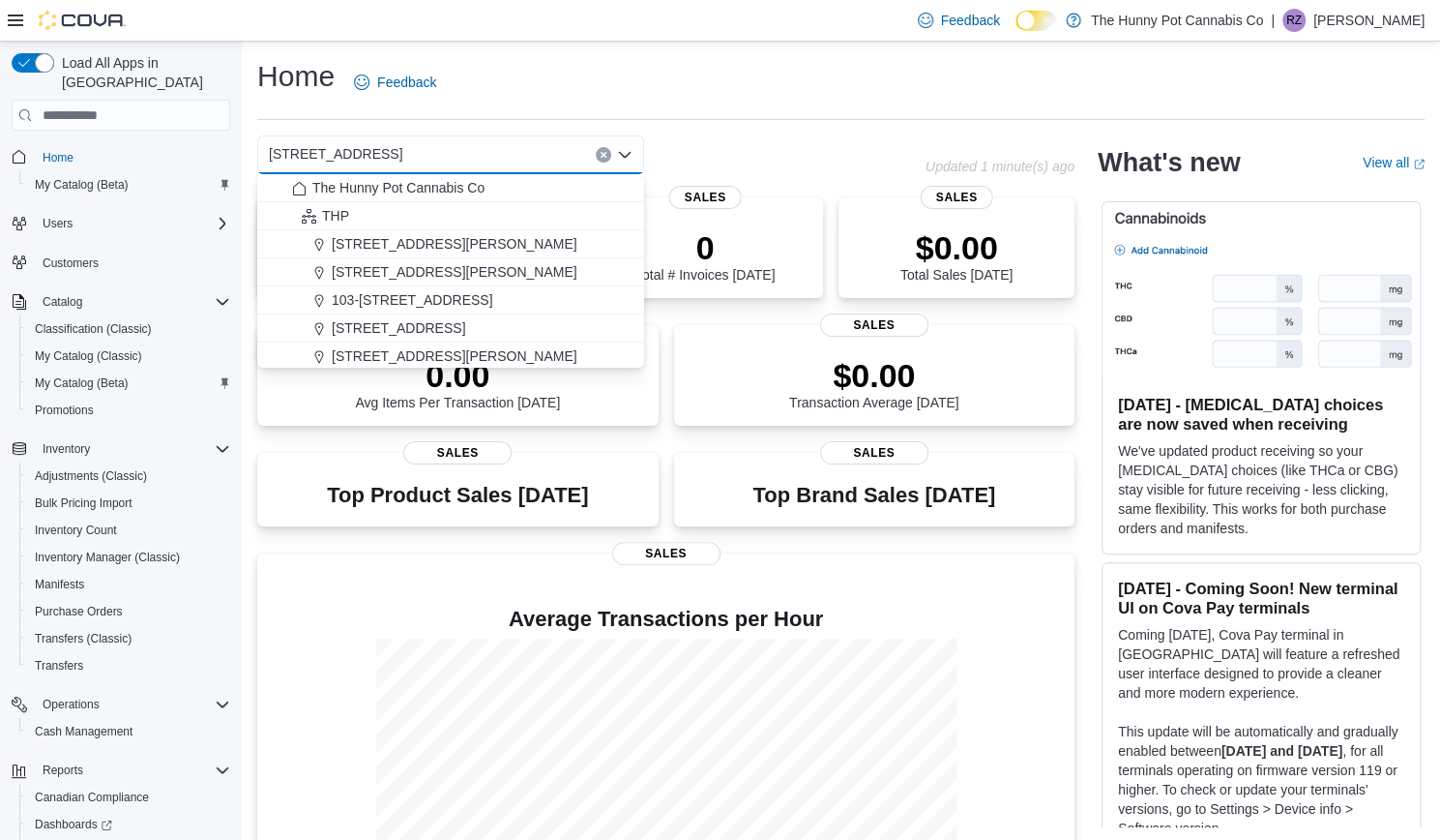
click at [381, 149] on div "[STREET_ADDRESS]" at bounding box center [451, 154] width 386 height 39
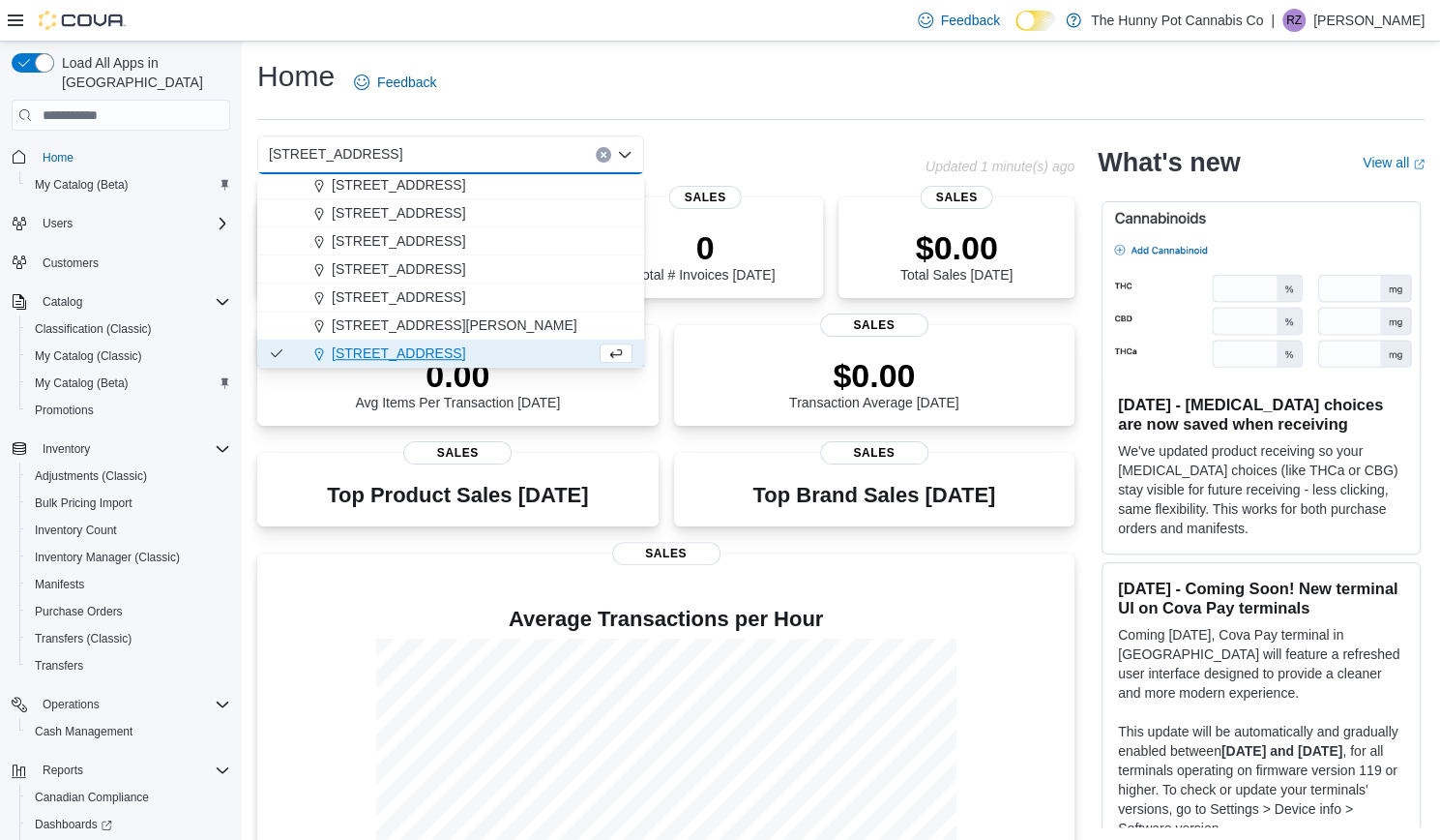
drag, startPoint x: 366, startPoint y: 153, endPoint x: 269, endPoint y: 151, distance: 97.0
click at [269, 151] on div "[STREET_ADDRESS]" at bounding box center [451, 154] width 386 height 39
drag, startPoint x: 271, startPoint y: 151, endPoint x: 365, endPoint y: 159, distance: 94.3
click at [365, 159] on div "[STREET_ADDRESS]" at bounding box center [451, 154] width 386 height 39
